Goal: Navigation & Orientation: Find specific page/section

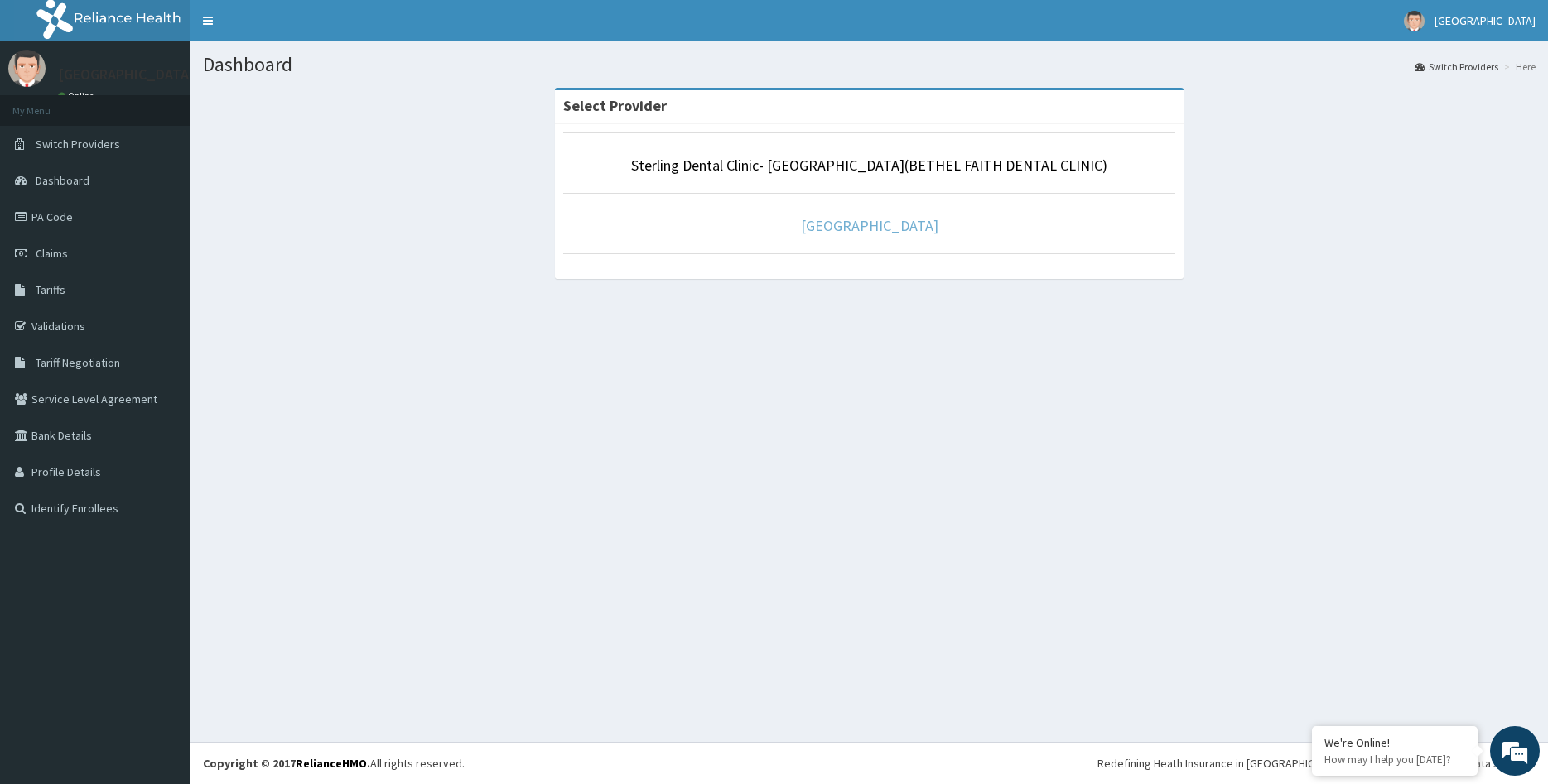
click at [883, 223] on link "[GEOGRAPHIC_DATA]" at bounding box center [870, 226] width 138 height 19
